Goal: Task Accomplishment & Management: Manage account settings

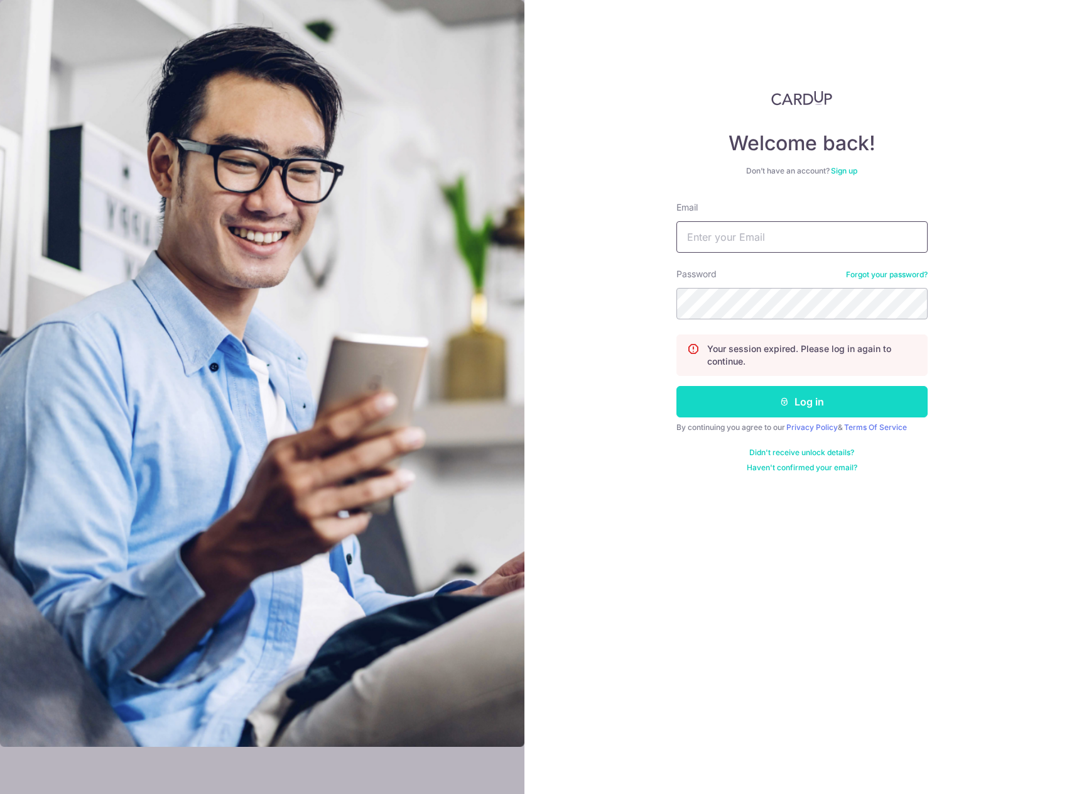
type input "[EMAIL_ADDRESS][DOMAIN_NAME]"
click at [773, 405] on button "Log in" at bounding box center [802, 401] width 251 height 31
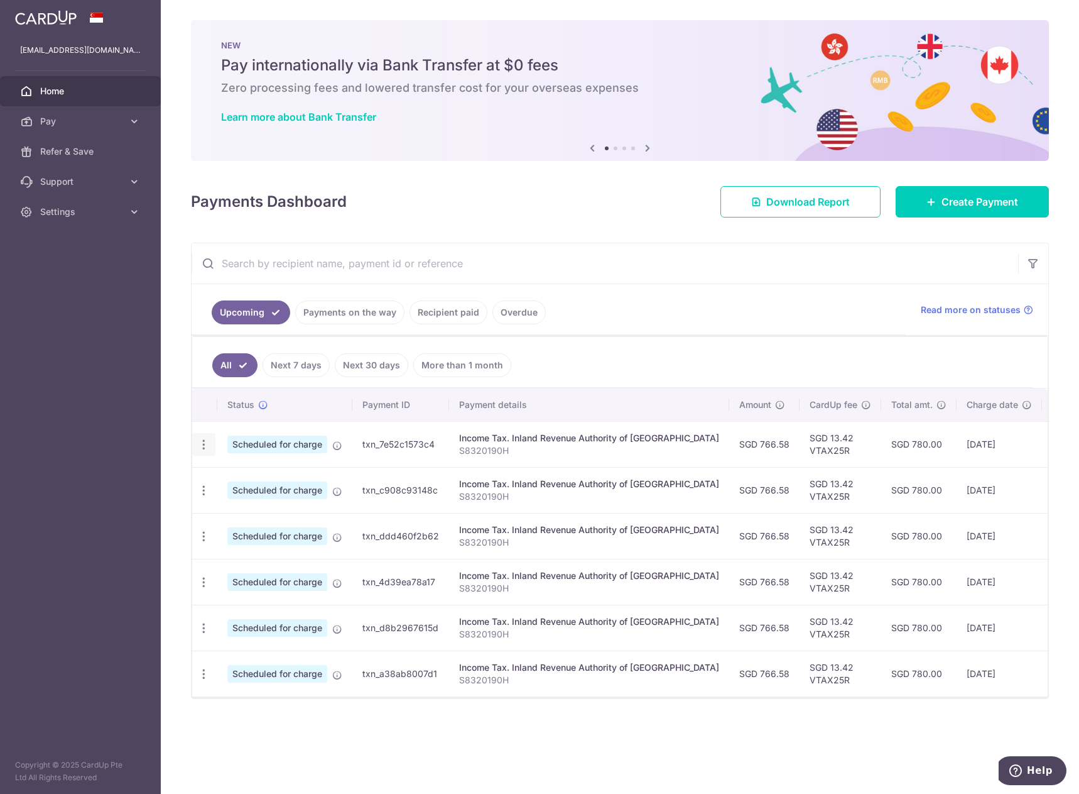
click at [207, 446] on icon "button" at bounding box center [203, 444] width 13 height 13
click at [230, 481] on span "Update payment" at bounding box center [270, 478] width 85 height 15
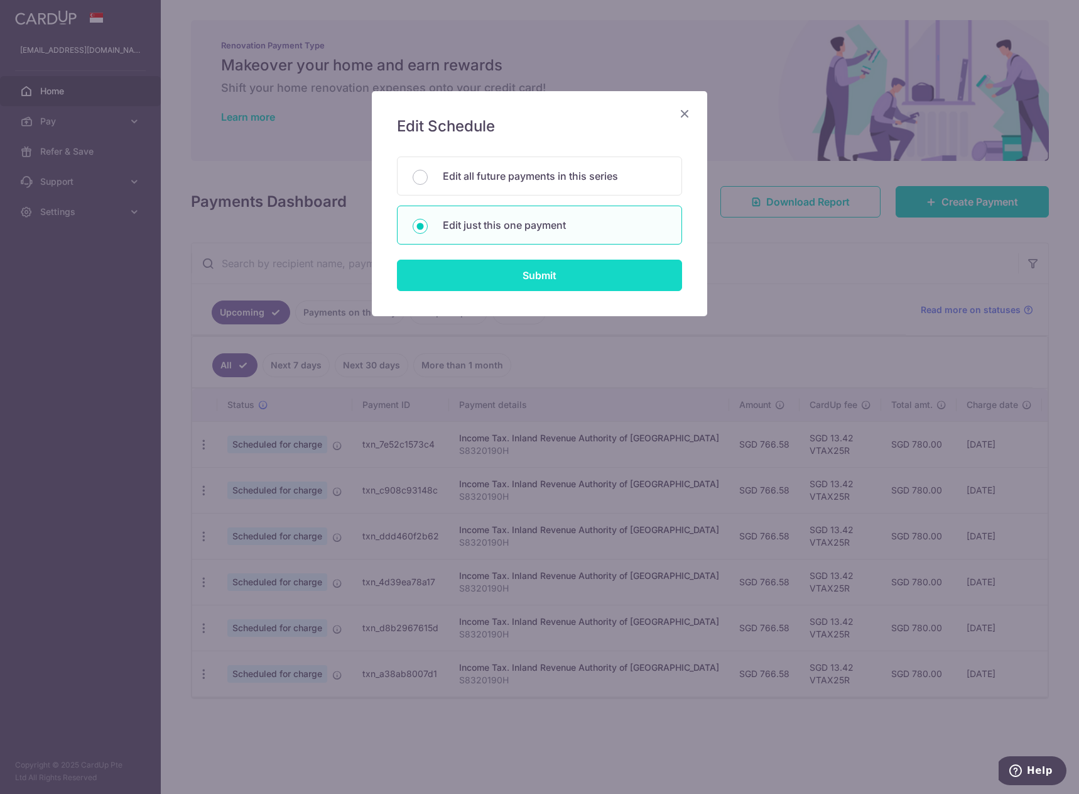
click at [527, 277] on input "Submit" at bounding box center [539, 275] width 285 height 31
radio input "true"
type input "766.58"
type input "[DATE]"
type input "S8320190H"
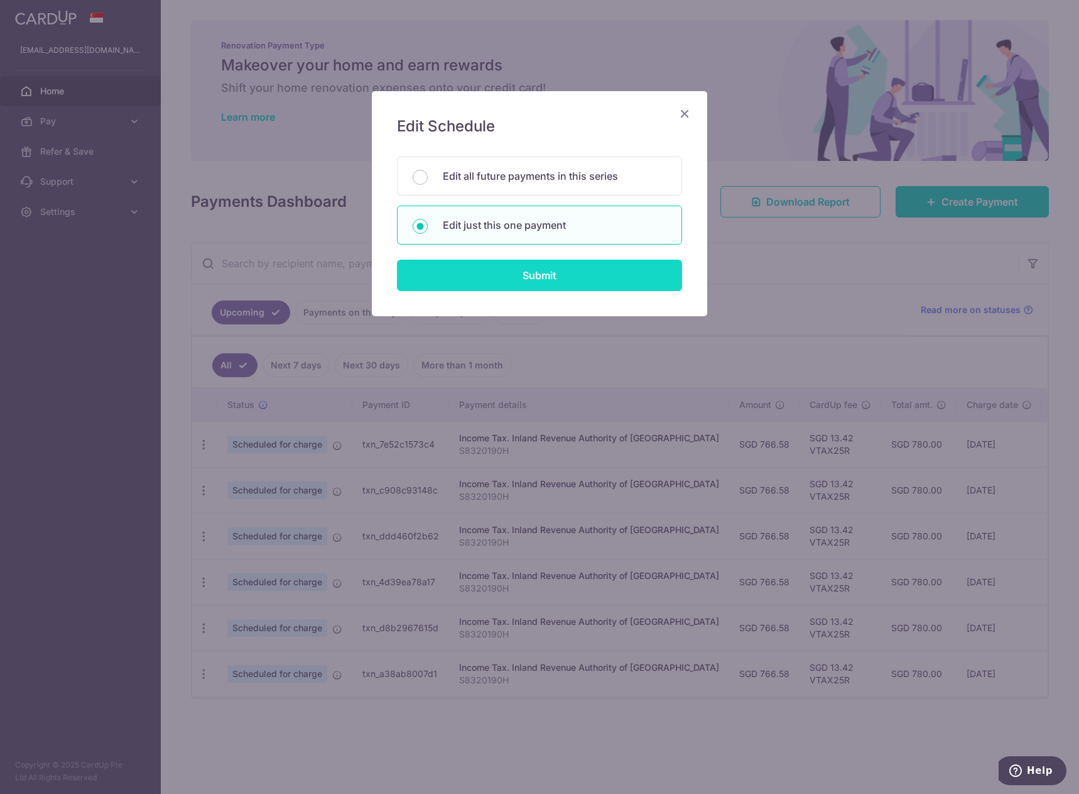
type input "VTAX25R"
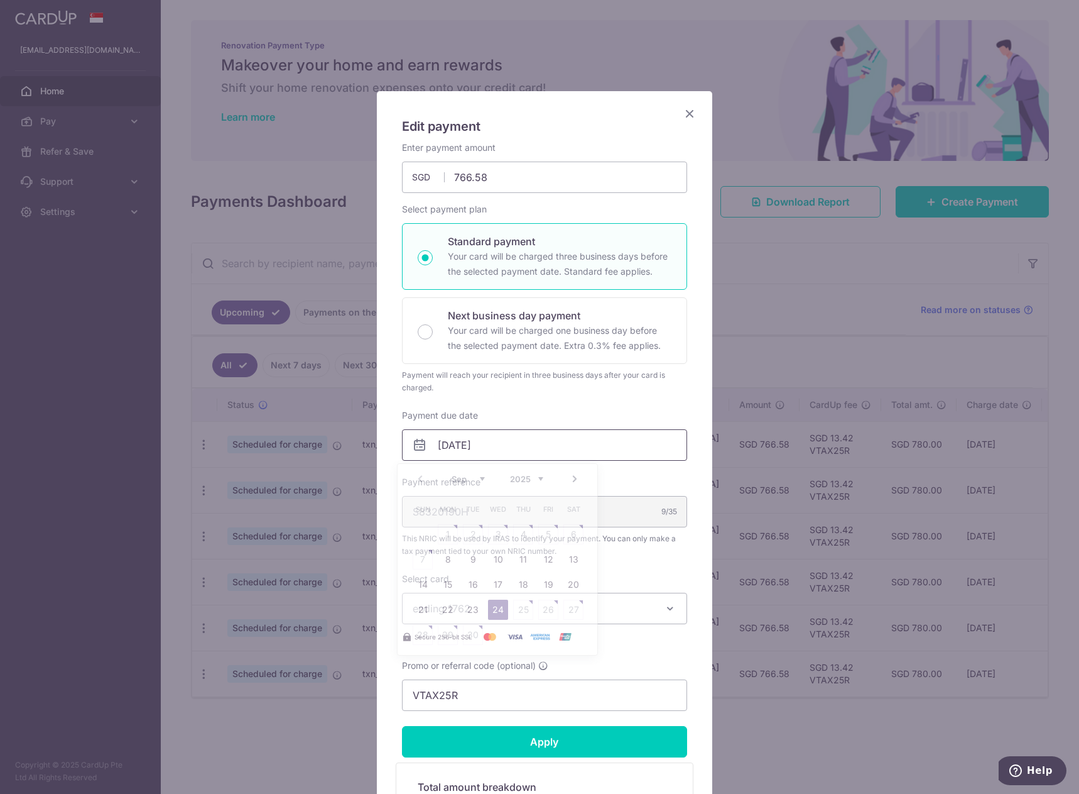
click at [458, 447] on input "[DATE]" at bounding box center [544, 444] width 285 height 31
click at [682, 111] on icon "Close" at bounding box center [689, 114] width 15 height 16
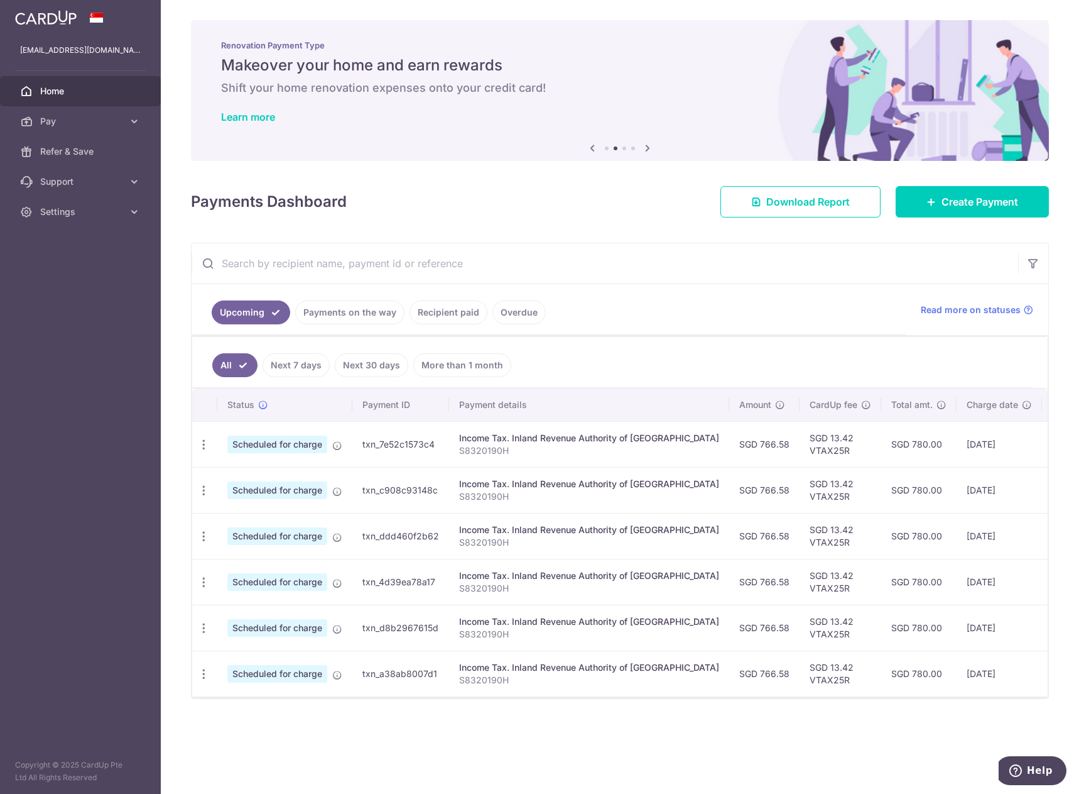
drag, startPoint x: 922, startPoint y: 443, endPoint x: 953, endPoint y: 444, distance: 30.8
click at [957, 444] on td "[DATE]" at bounding box center [999, 444] width 85 height 46
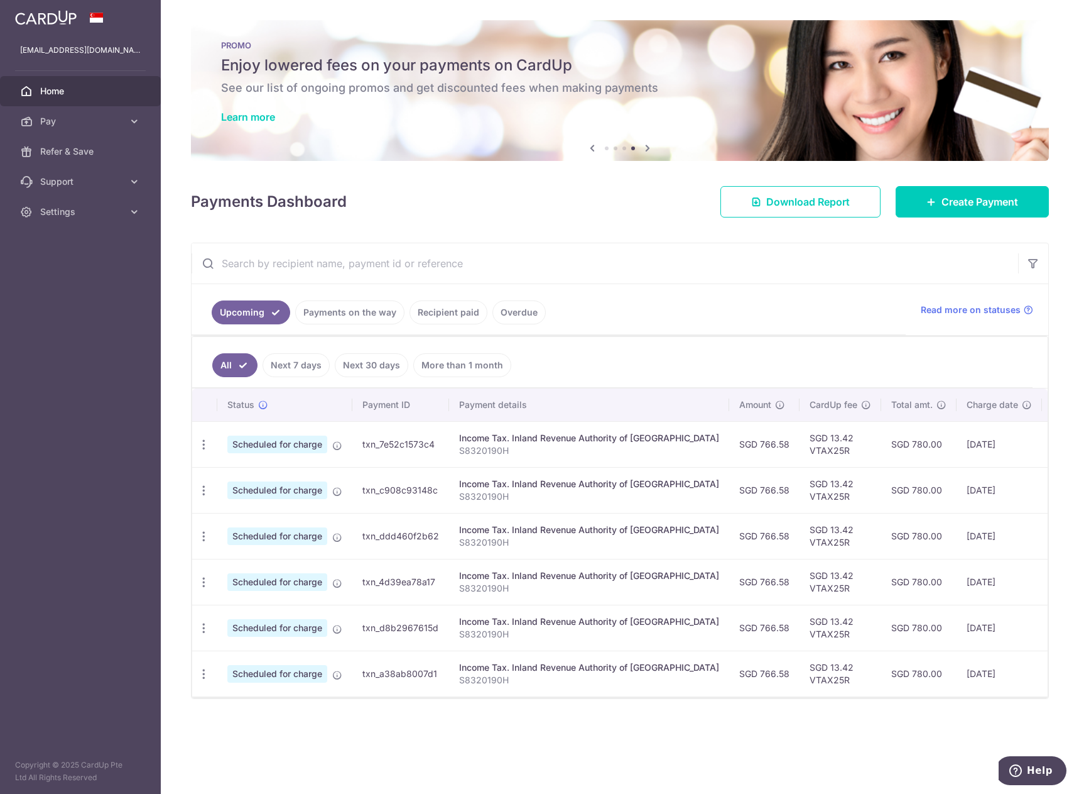
click at [957, 444] on td "[DATE]" at bounding box center [999, 444] width 85 height 46
drag, startPoint x: 711, startPoint y: 447, endPoint x: 992, endPoint y: 484, distance: 282.8
click at [992, 484] on tbody "Update payment Cancel payment Scheduled for charge txn_7e52c1573c4 Income Tax. …" at bounding box center [700, 558] width 1017 height 275
